Goal: Download file/media

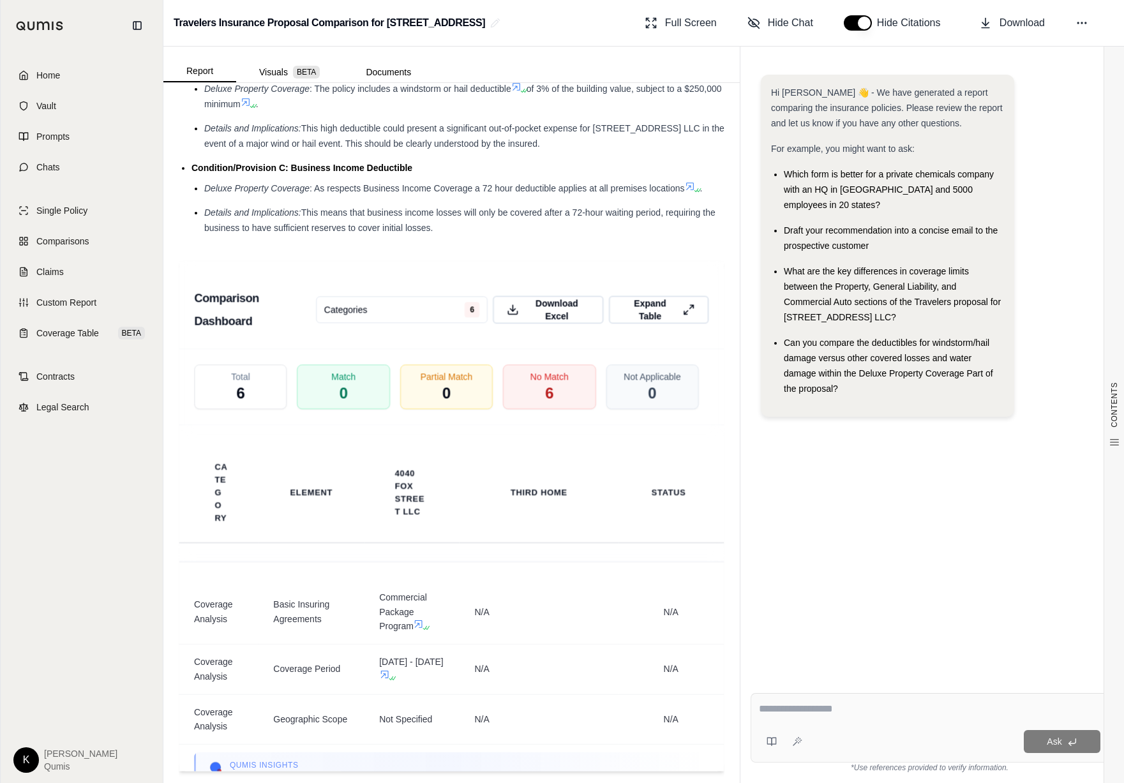
scroll to position [2476, 0]
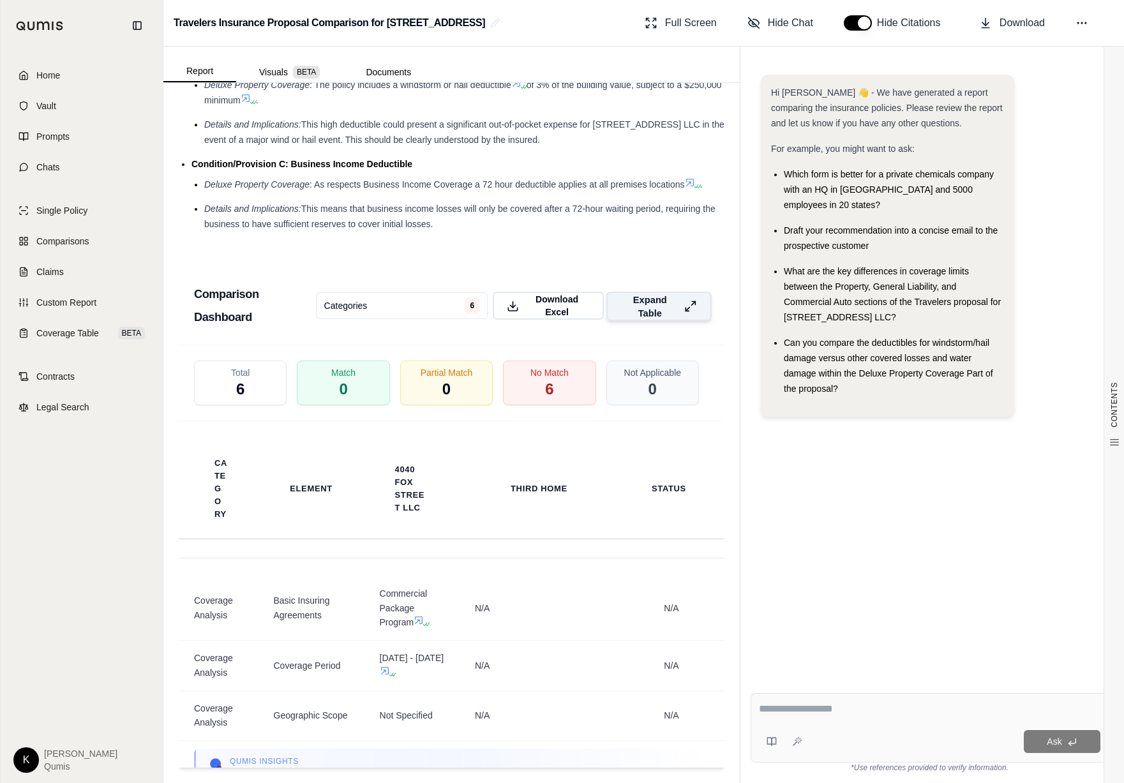
click at [648, 293] on span "Expand Table" at bounding box center [649, 306] width 57 height 27
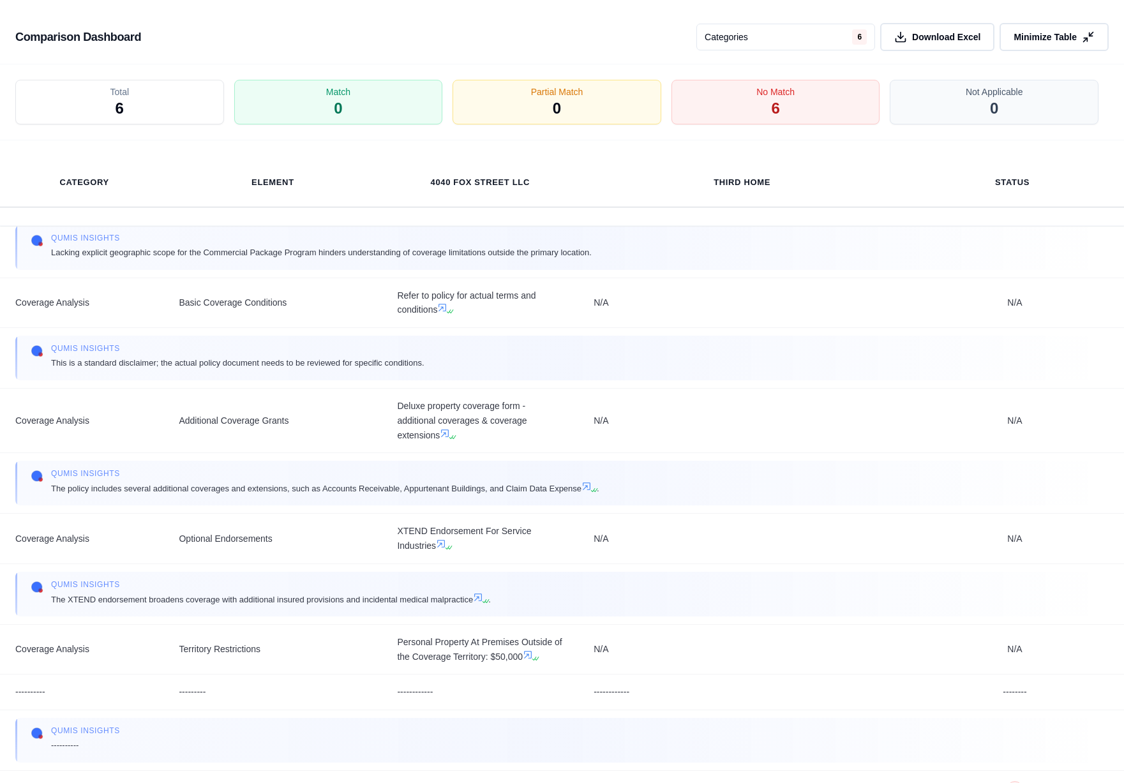
scroll to position [0, 0]
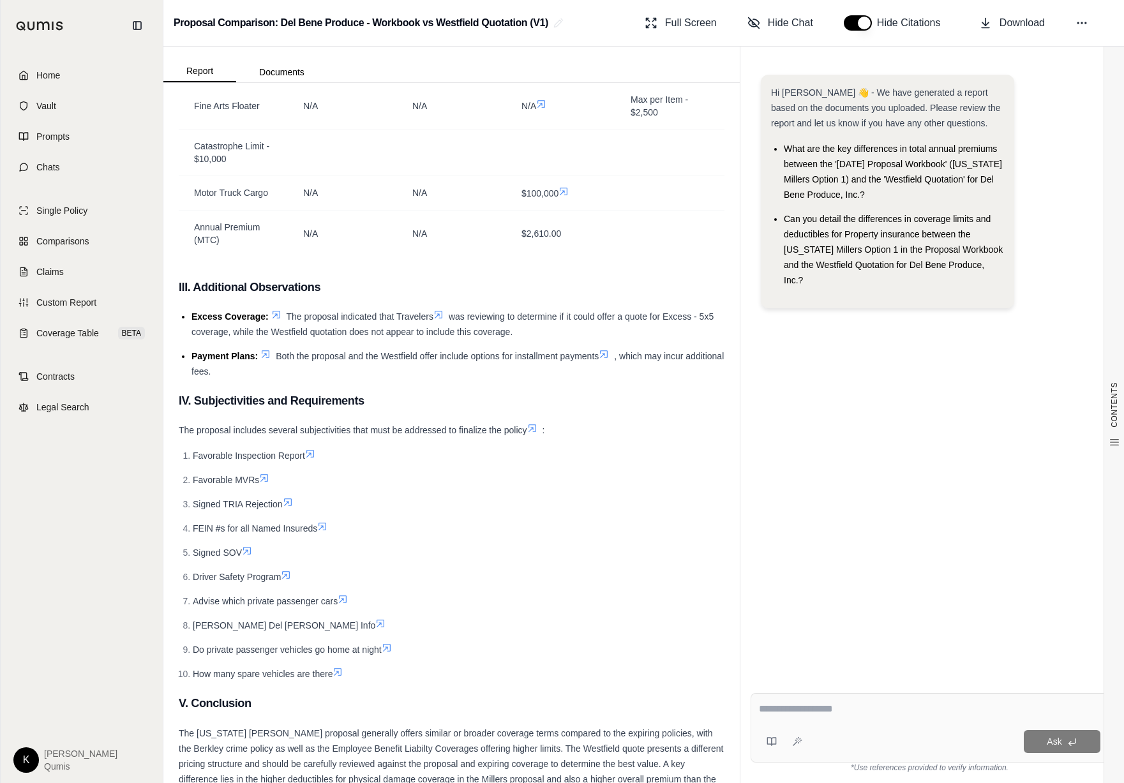
scroll to position [4034, 0]
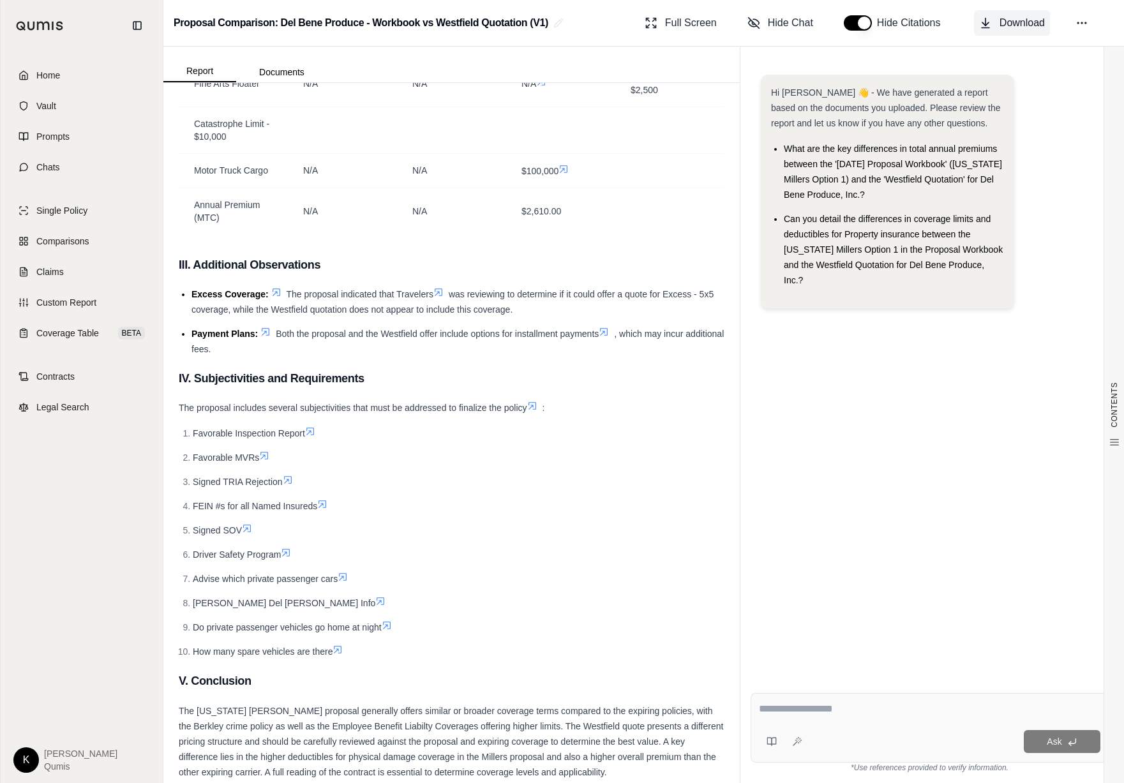
click at [1011, 27] on span "Download" at bounding box center [1022, 22] width 45 height 15
click at [869, 27] on button "button" at bounding box center [858, 22] width 28 height 15
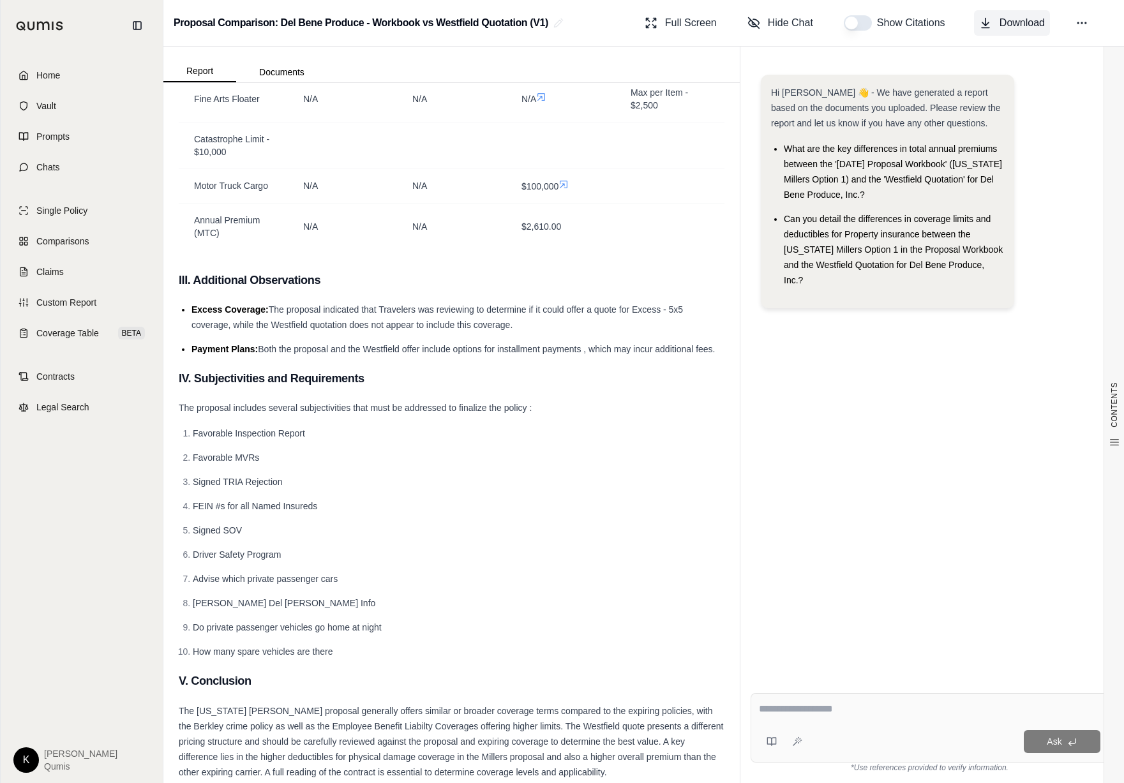
click at [1021, 25] on span "Download" at bounding box center [1022, 22] width 45 height 15
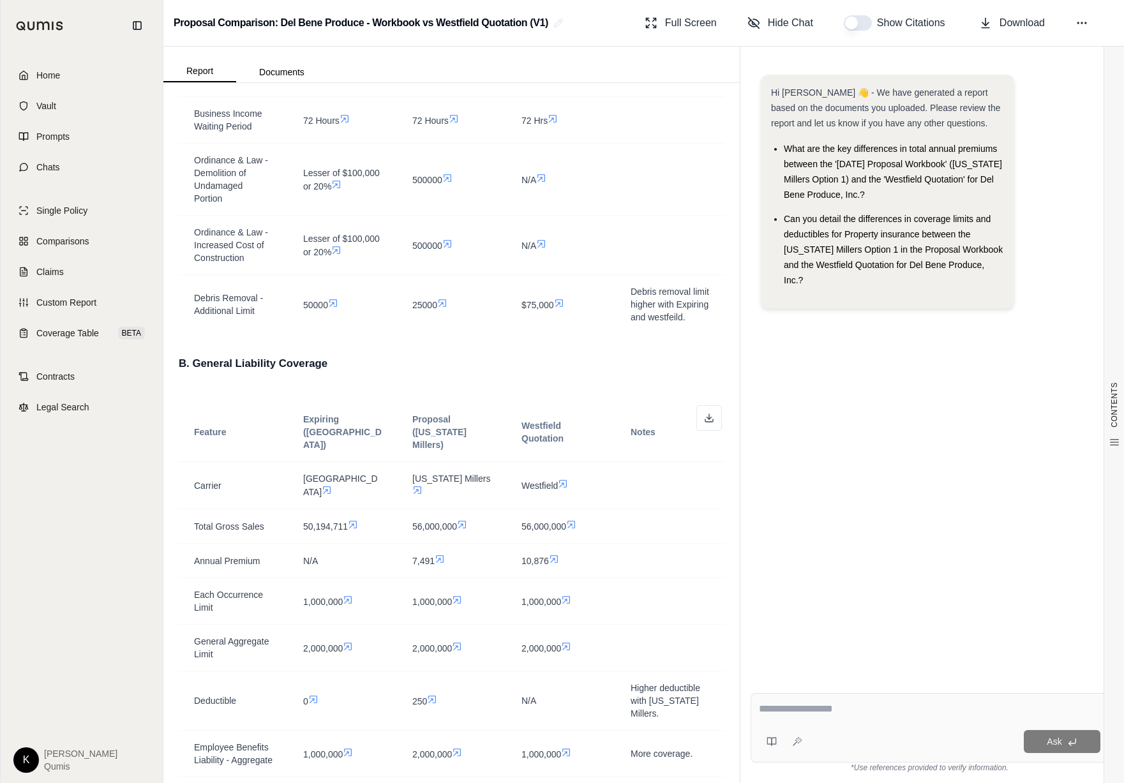
scroll to position [0, 0]
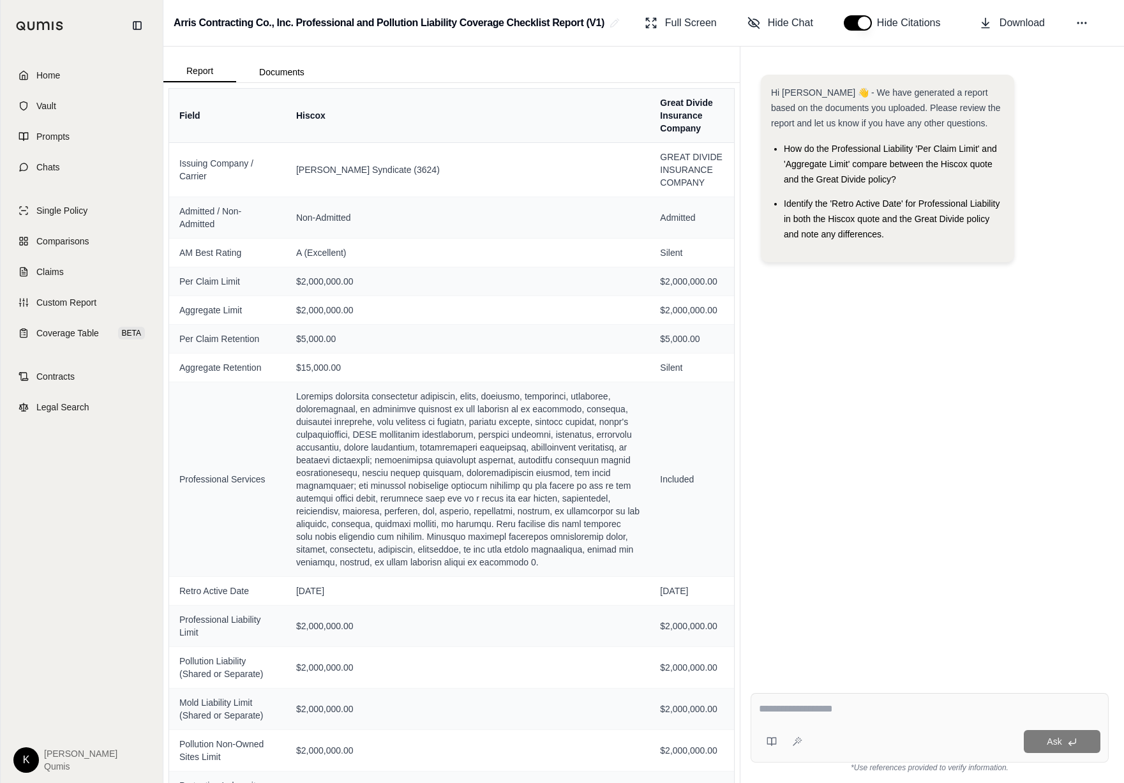
click at [937, 464] on div "Hi Ryan 👋 - We have generated a report based on the documents you uploaded. Ple…" at bounding box center [930, 368] width 358 height 608
